Goal: Communication & Community: Answer question/provide support

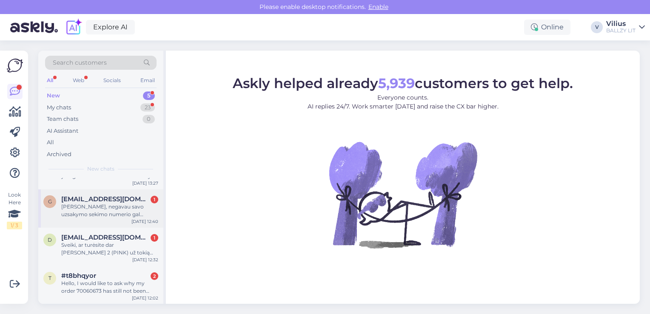
scroll to position [65, 0]
click at [105, 282] on div "Sveiki, jei preke perku dabar, bet tarkim atsitiktu taip, kad man ja reiktu gra…" at bounding box center [109, 287] width 97 height 15
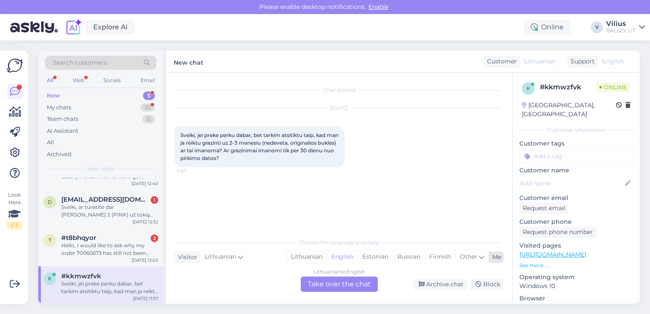
click at [313, 256] on div "Lithuanian" at bounding box center [307, 257] width 40 height 13
click at [327, 284] on div "Lithuanian to Lithuanian Take over the chat" at bounding box center [339, 283] width 77 height 15
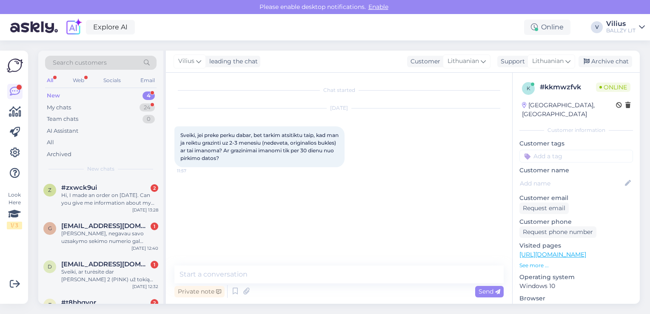
click at [328, 285] on div "Private note Send" at bounding box center [338, 291] width 329 height 16
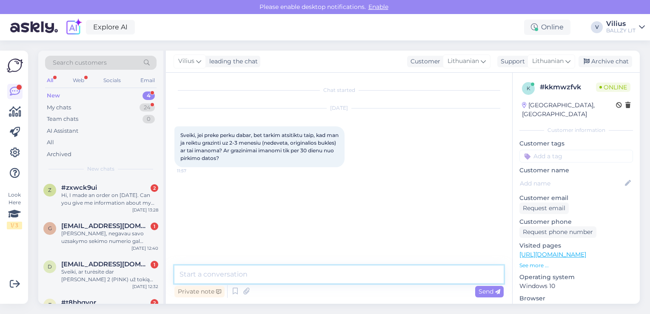
click at [332, 276] on textarea at bounding box center [338, 274] width 329 height 18
click at [222, 273] on textarea "Laba diena, grąžinti galima tik per 30 dienų." at bounding box center [338, 274] width 329 height 18
type textarea "Laba diena, deja nenaudotą prekę grąžinti galima tik per 30 dienų."
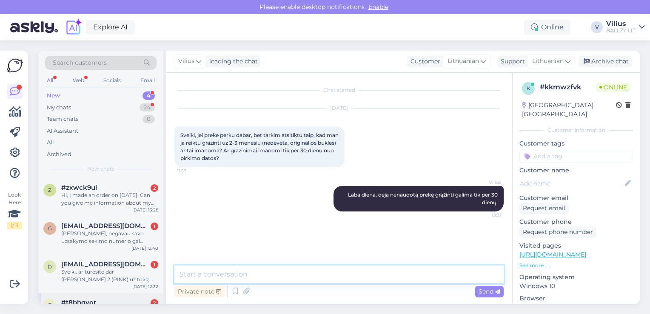
scroll to position [27, 0]
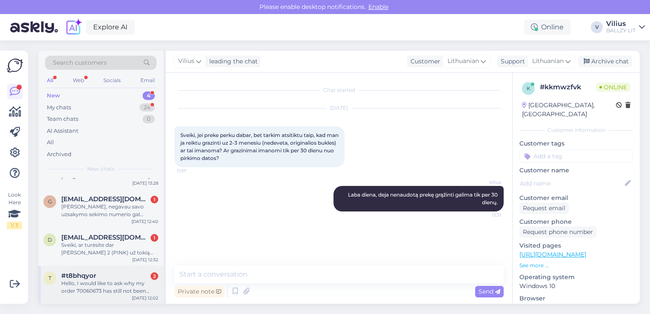
click at [110, 276] on div "#t8bhqyor 2" at bounding box center [109, 276] width 97 height 8
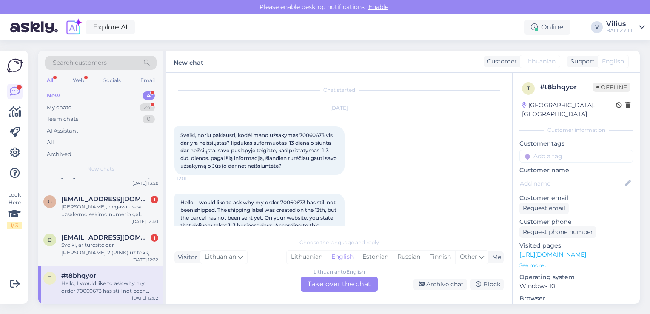
scroll to position [33, 0]
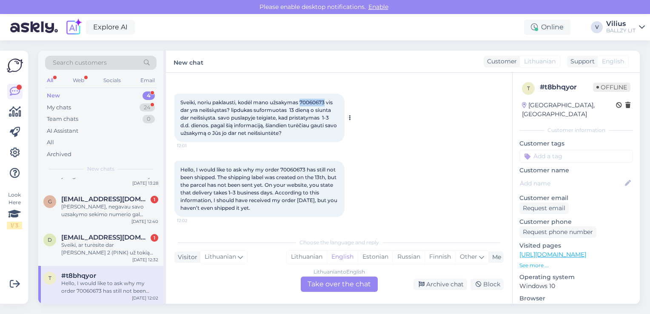
drag, startPoint x: 301, startPoint y: 99, endPoint x: 325, endPoint y: 103, distance: 24.1
click at [325, 103] on span "Sveiki, noriu paklausti, kodėl mano užsakymas 70060673 vis dar yra neišsiųstas?…" at bounding box center [259, 117] width 158 height 37
copy span "70060673"
click at [310, 256] on div "Lithuanian" at bounding box center [307, 257] width 40 height 13
click at [323, 288] on div "Lithuanian to Lithuanian Take over the chat" at bounding box center [339, 283] width 77 height 15
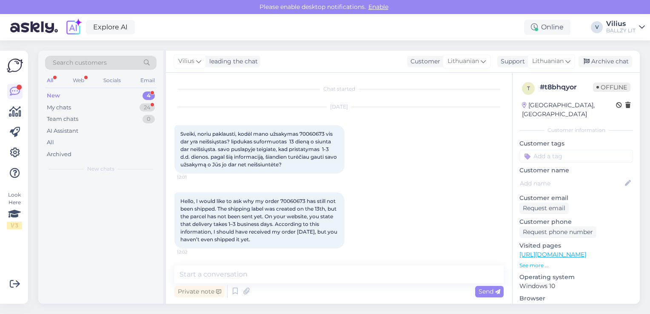
scroll to position [0, 0]
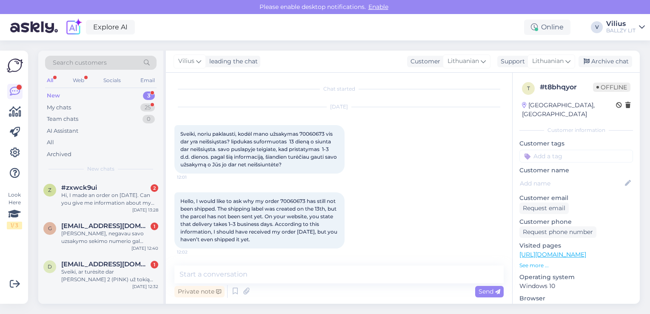
click at [316, 285] on div "Private note Send" at bounding box center [338, 291] width 329 height 16
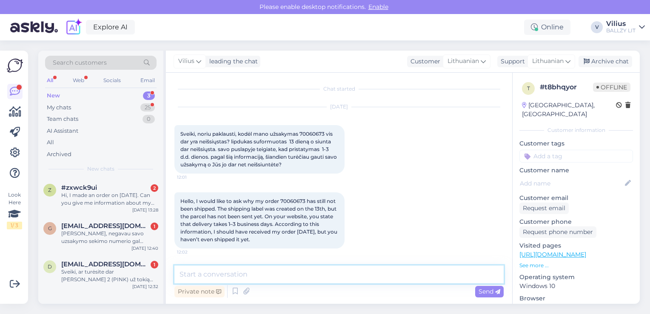
click at [313, 282] on textarea at bounding box center [338, 274] width 329 height 18
paste textarea "[URL][DOMAIN_NAME]"
type textarea "Laba diena, užsakymą 10.13 perėmė Omnivą, siuntos judėjimą galite sekti čia: [U…"
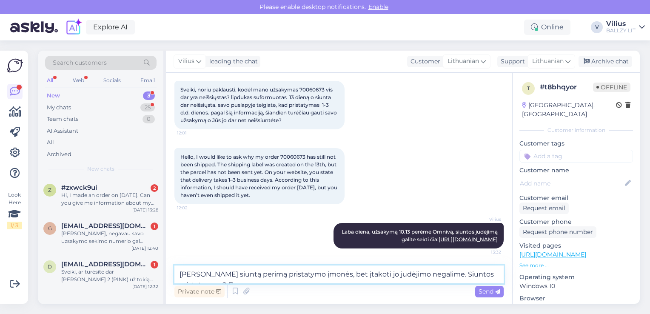
scroll to position [63, 0]
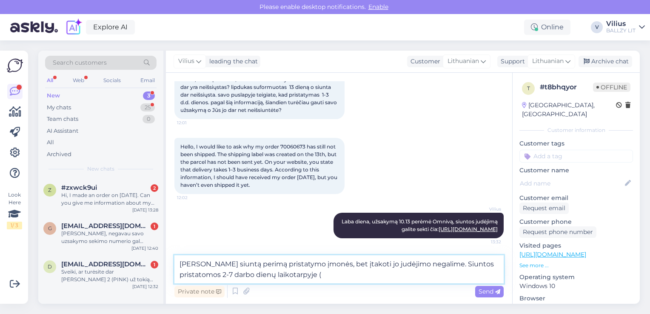
paste textarea "[URL][DOMAIN_NAME]"
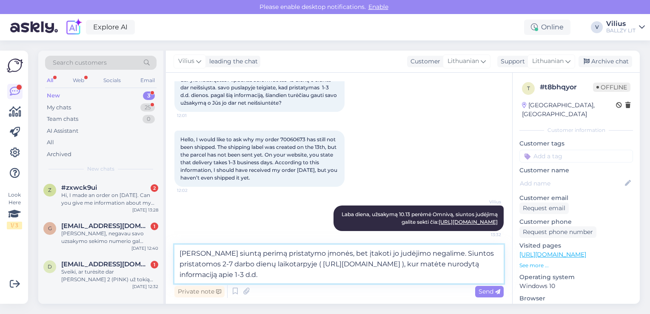
type textarea "[PERSON_NAME] siuntą perimą pristatymo įmonės, bet įtakoti jo judėjimo negalime…"
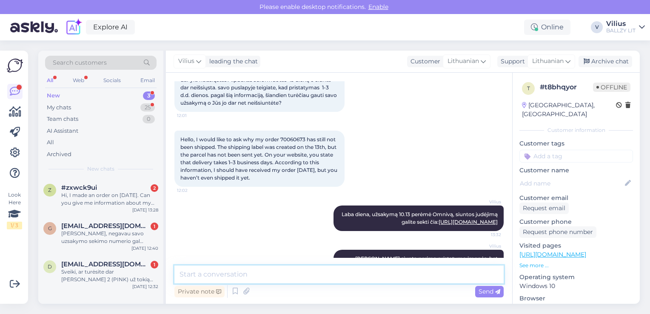
scroll to position [112, 0]
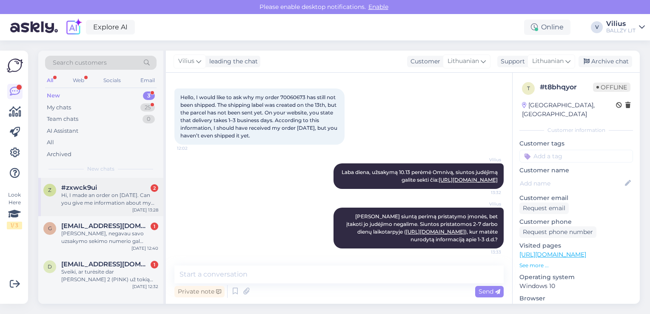
click at [95, 201] on div "Hi, I made an order on [DATE]. Can you give me information about my order ?" at bounding box center [109, 198] width 97 height 15
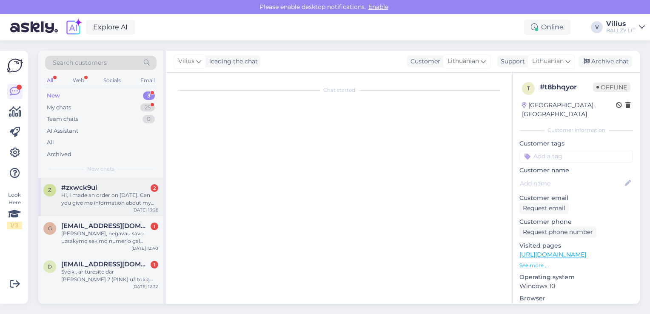
scroll to position [0, 0]
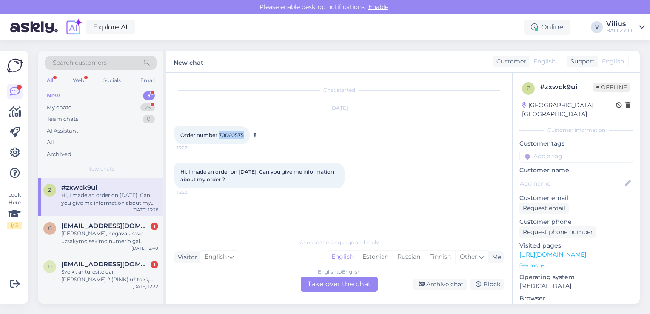
drag, startPoint x: 219, startPoint y: 136, endPoint x: 243, endPoint y: 135, distance: 24.7
click at [243, 135] on span "Order number 70060575" at bounding box center [211, 135] width 63 height 6
copy span "70060575"
click at [347, 260] on div "English" at bounding box center [342, 257] width 31 height 13
click at [344, 281] on div "English to English Take over the chat" at bounding box center [339, 283] width 77 height 15
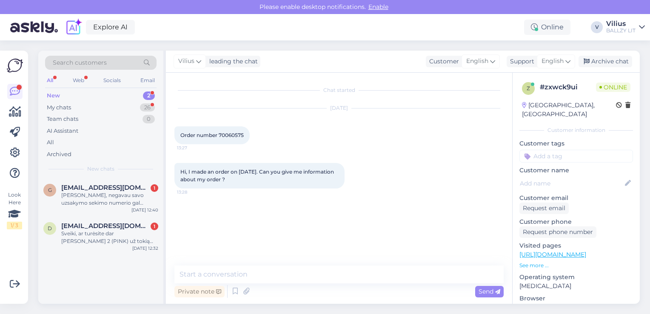
click at [271, 259] on div "Chat started [DATE] Order number 70060575 13:27 Hi, I made an order on [DATE]. …" at bounding box center [339, 188] width 346 height 231
click at [244, 288] on icon at bounding box center [246, 291] width 12 height 13
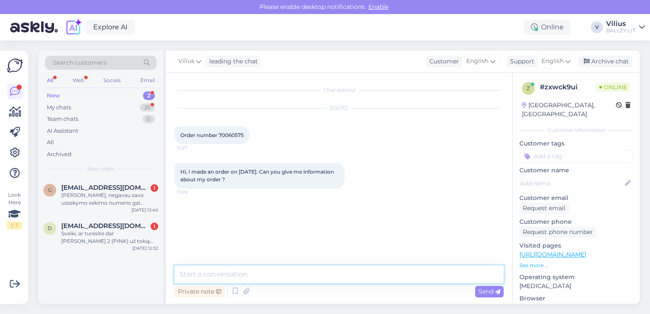
click at [229, 270] on textarea at bounding box center [338, 274] width 329 height 18
paste textarea "[URL][DOMAIN_NAME]"
type textarea "Hello, order should start moving soon, here is a tracking link: [URL][DOMAIN_NA…"
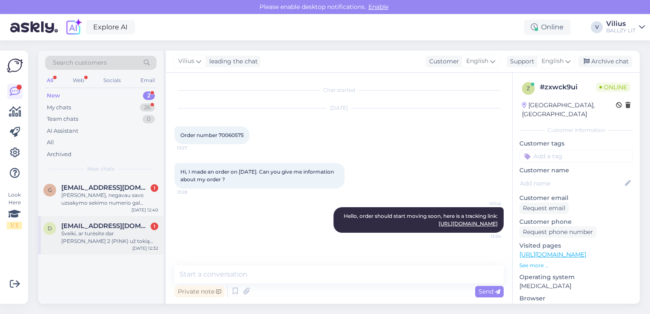
click at [90, 235] on div "Sveiki, ar turėsite dar [PERSON_NAME] 2 (PINK) už tokią pačią kainą 44 dydį?" at bounding box center [109, 237] width 97 height 15
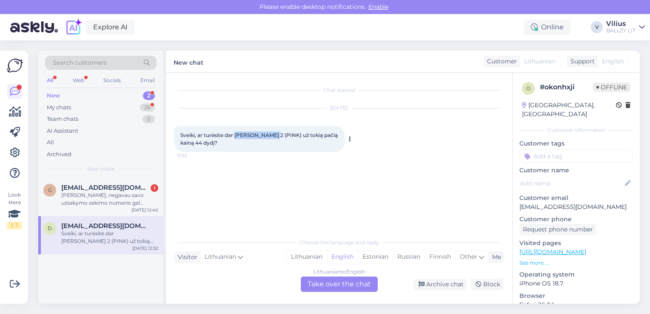
drag, startPoint x: 236, startPoint y: 134, endPoint x: 275, endPoint y: 133, distance: 38.7
click at [275, 133] on span "Sveiki, ar turėsite dar [PERSON_NAME] 2 (PINK) už tokią pačią kainą 44 dydį?" at bounding box center [259, 139] width 159 height 14
copy span "[PERSON_NAME] 2"
click at [307, 253] on div "Lithuanian" at bounding box center [307, 257] width 40 height 13
click at [318, 287] on div "Lithuanian to Lithuanian Take over the chat" at bounding box center [339, 283] width 77 height 15
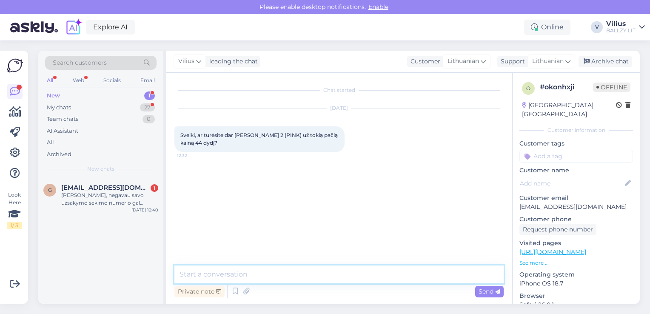
click at [309, 279] on textarea at bounding box center [338, 274] width 329 height 18
type textarea "Laba diena, Tatum 2 nebeturėsime, kadangi tai senesnio sezono leidimas."
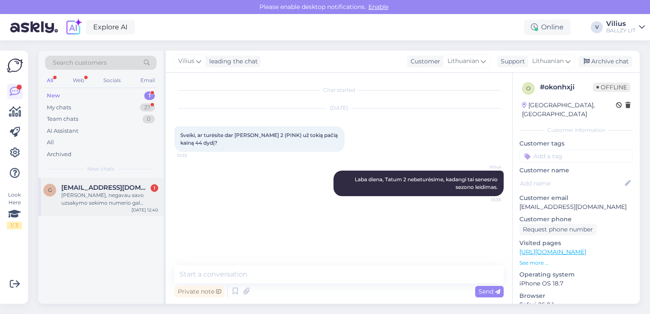
click at [121, 195] on div "[PERSON_NAME], negavau savo uzsakymo sekimo numerio gal galetumet man ji duoti" at bounding box center [109, 198] width 97 height 15
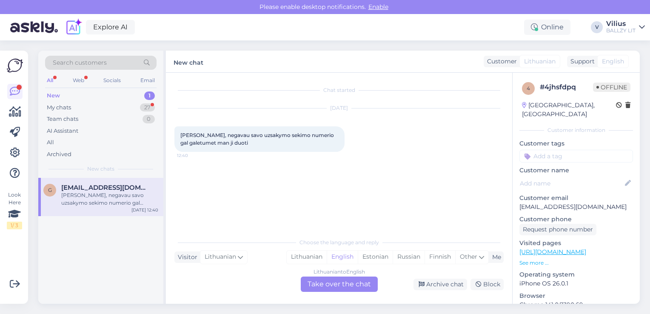
drag, startPoint x: 520, startPoint y: 197, endPoint x: 650, endPoint y: 200, distance: 130.2
click at [649, 200] on html "Please enable desktop notifications. Enable Explore AI Online V Vilius BALLZY L…" at bounding box center [325, 157] width 650 height 314
copy p "[EMAIL_ADDRESS][DOMAIN_NAME]"
click at [301, 253] on div "Lithuanian" at bounding box center [307, 257] width 40 height 13
click at [321, 282] on div "Lithuanian to Lithuanian Take over the chat" at bounding box center [339, 283] width 77 height 15
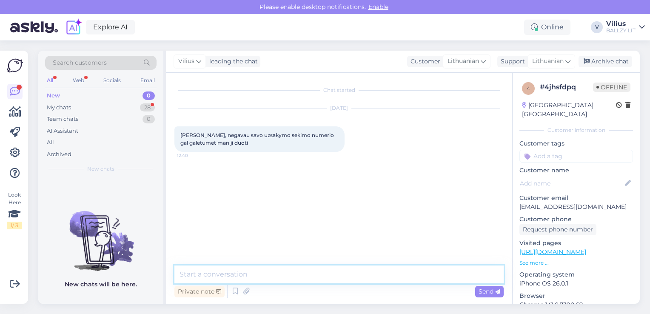
click at [304, 268] on textarea at bounding box center [338, 274] width 329 height 18
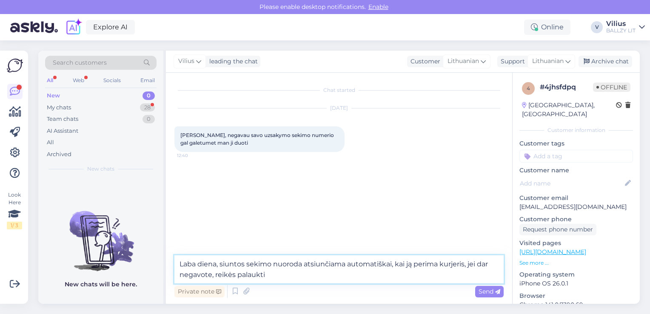
type textarea "Laba diena, siuntos sekimo nuoroda atsiunčiama automatiškai, kai ją perima kurj…"
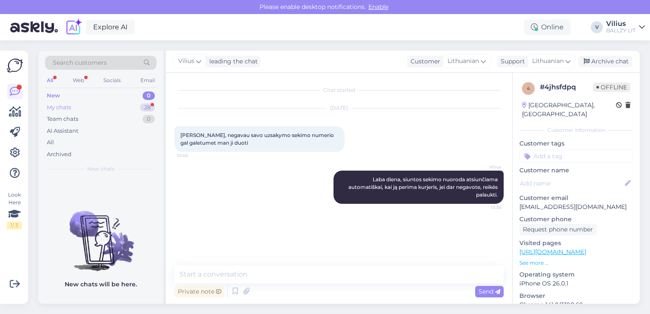
click at [60, 107] on div "My chats" at bounding box center [59, 107] width 24 height 9
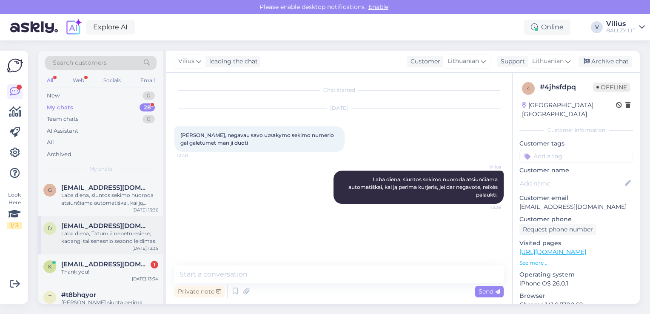
scroll to position [43, 0]
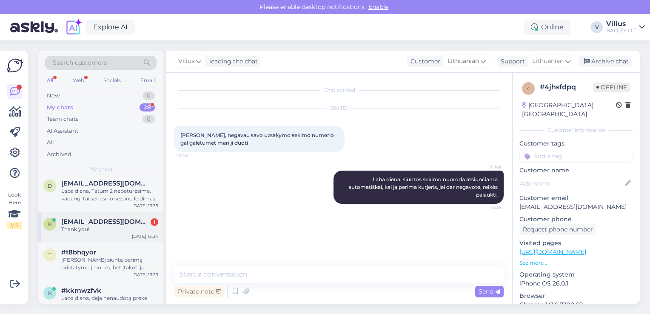
click at [110, 225] on div "Thank you!" at bounding box center [109, 229] width 97 height 8
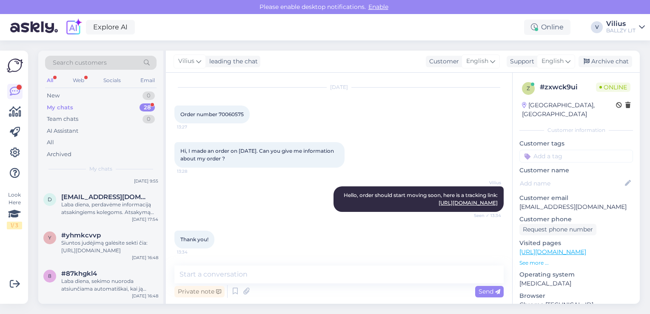
scroll to position [128, 0]
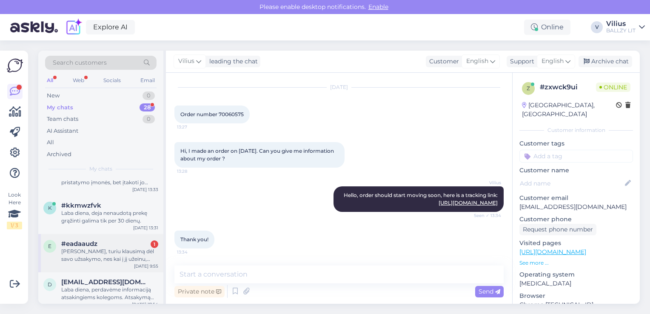
click at [103, 253] on div "[PERSON_NAME], turiu klausimą dėl savo užsakymo, nes kai į jį užeinu, rašo, kad…" at bounding box center [109, 255] width 97 height 15
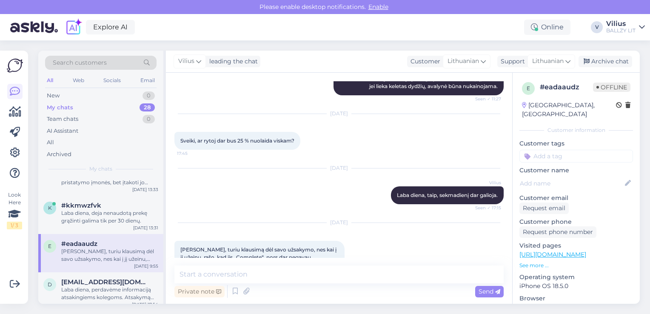
scroll to position [240, 0]
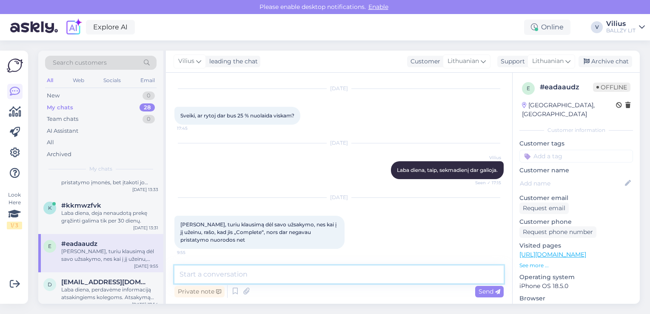
click at [285, 273] on textarea at bounding box center [338, 274] width 329 height 18
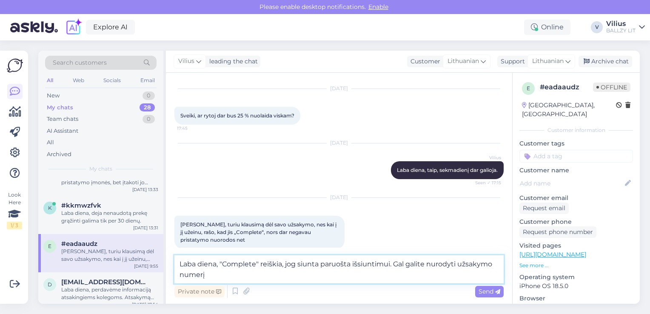
type textarea "Laba diena, "Complete" reiškia, jog siunta paruošta išsiuntimui. Gal galite nur…"
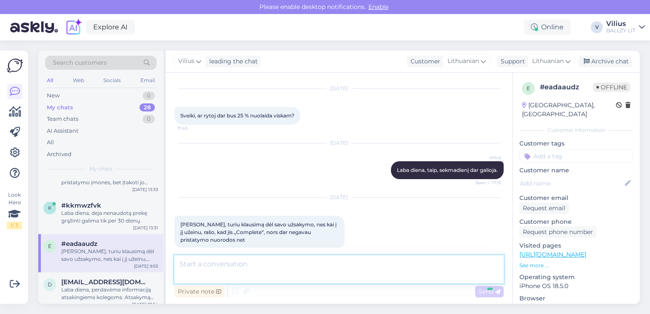
scroll to position [284, 0]
